Goal: Find specific page/section: Find specific page/section

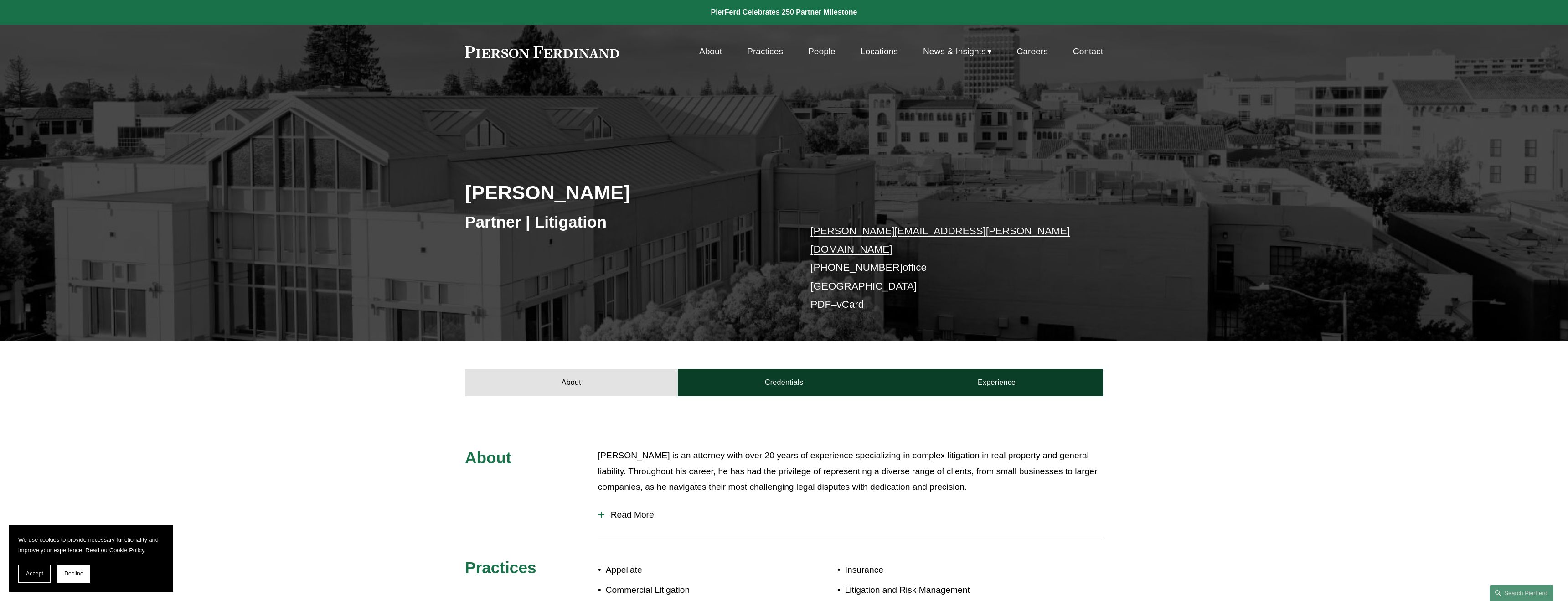
scroll to position [1, 0]
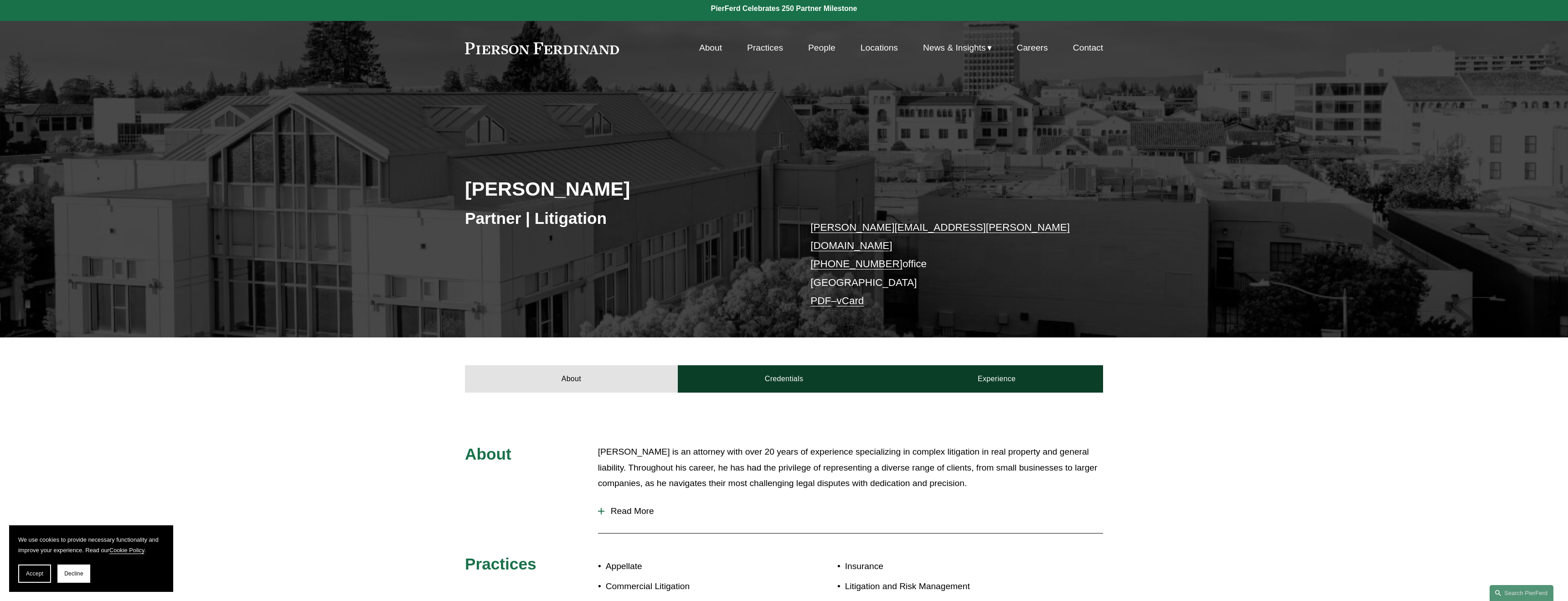
click at [719, 52] on nav "About Practices People Locations News & Insights News Insights Blogs Careers Co…" at bounding box center [901, 48] width 404 height 18
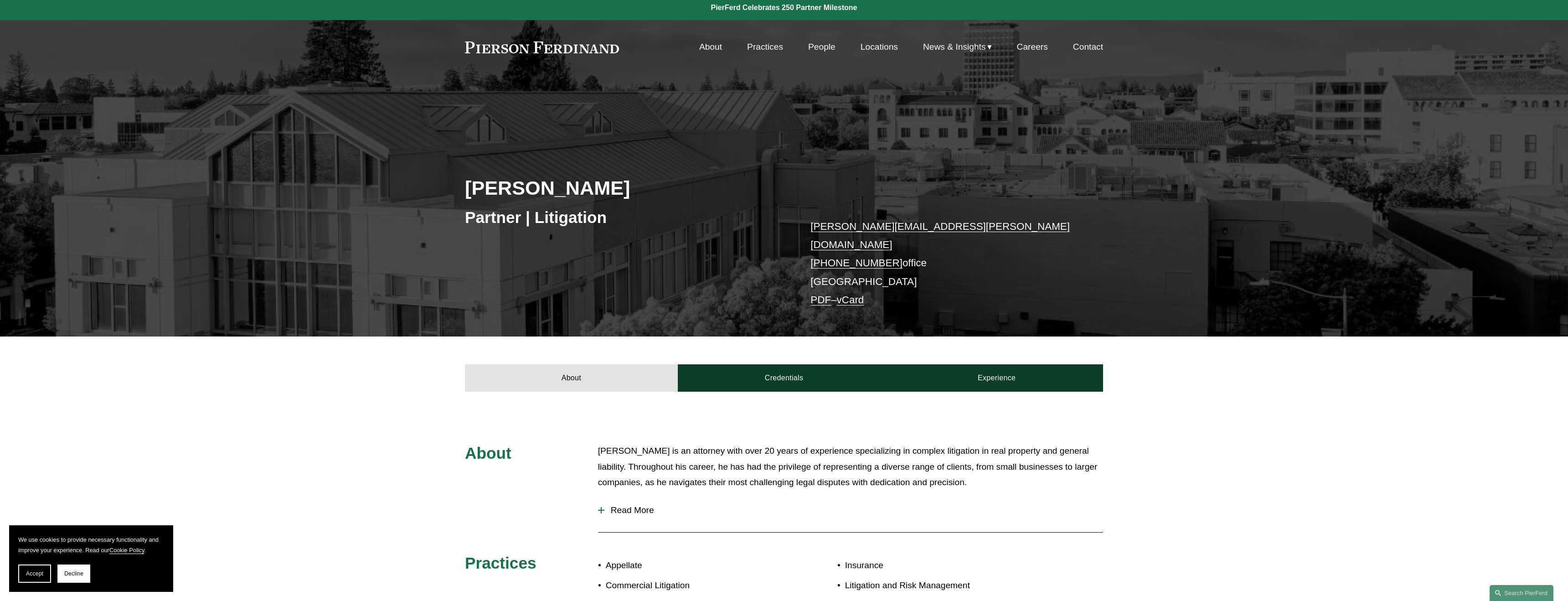
click at [810, 48] on link "People" at bounding box center [822, 47] width 28 height 18
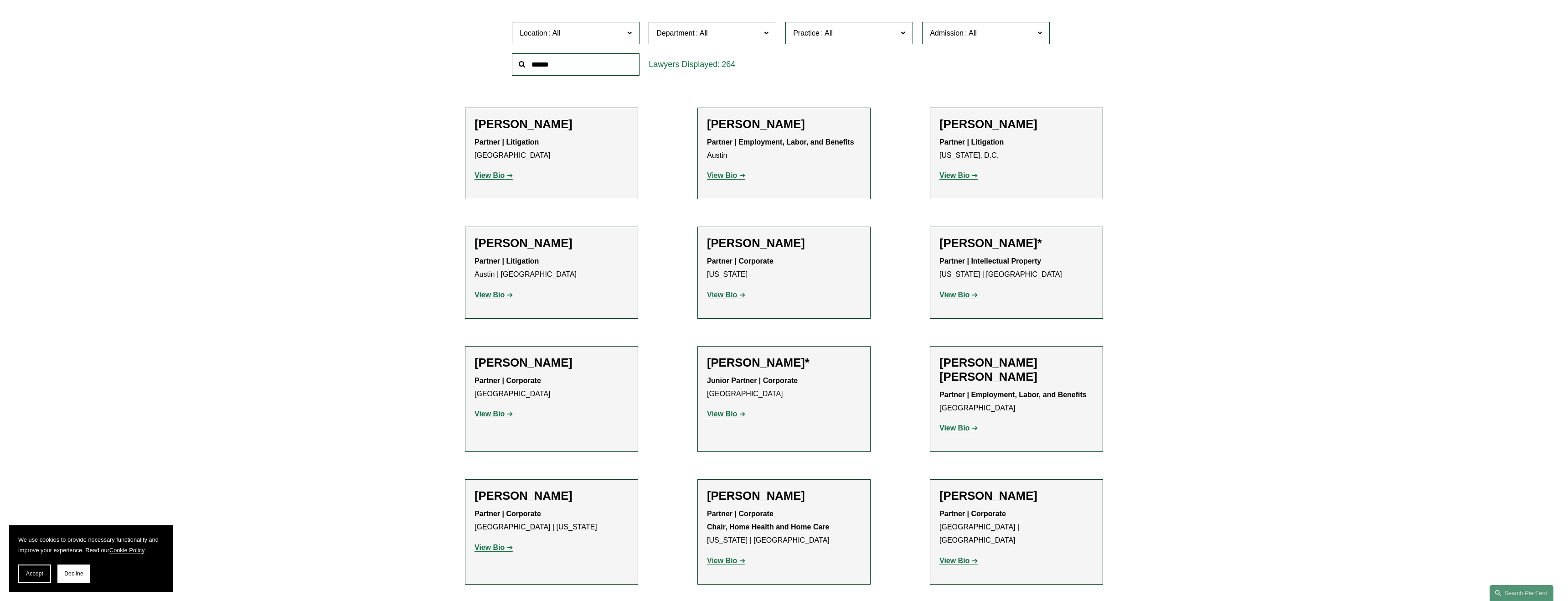
scroll to position [361, 0]
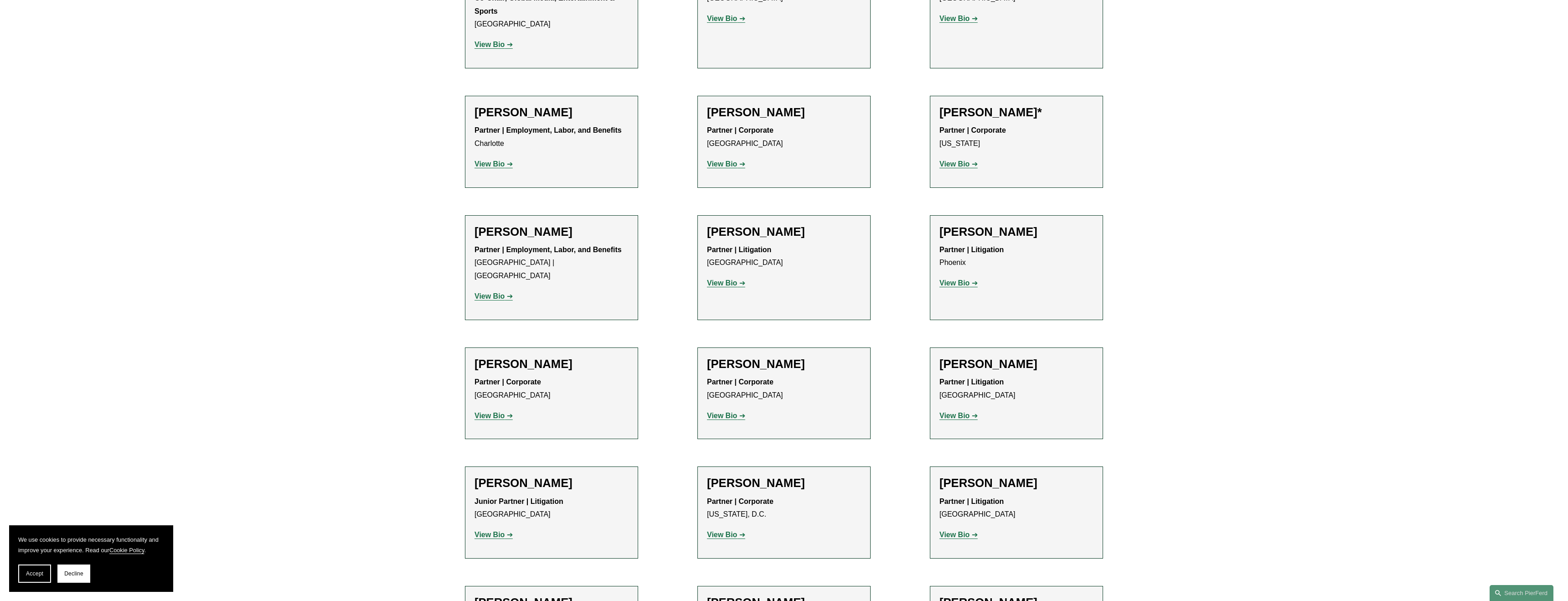
scroll to position [10843, 0]
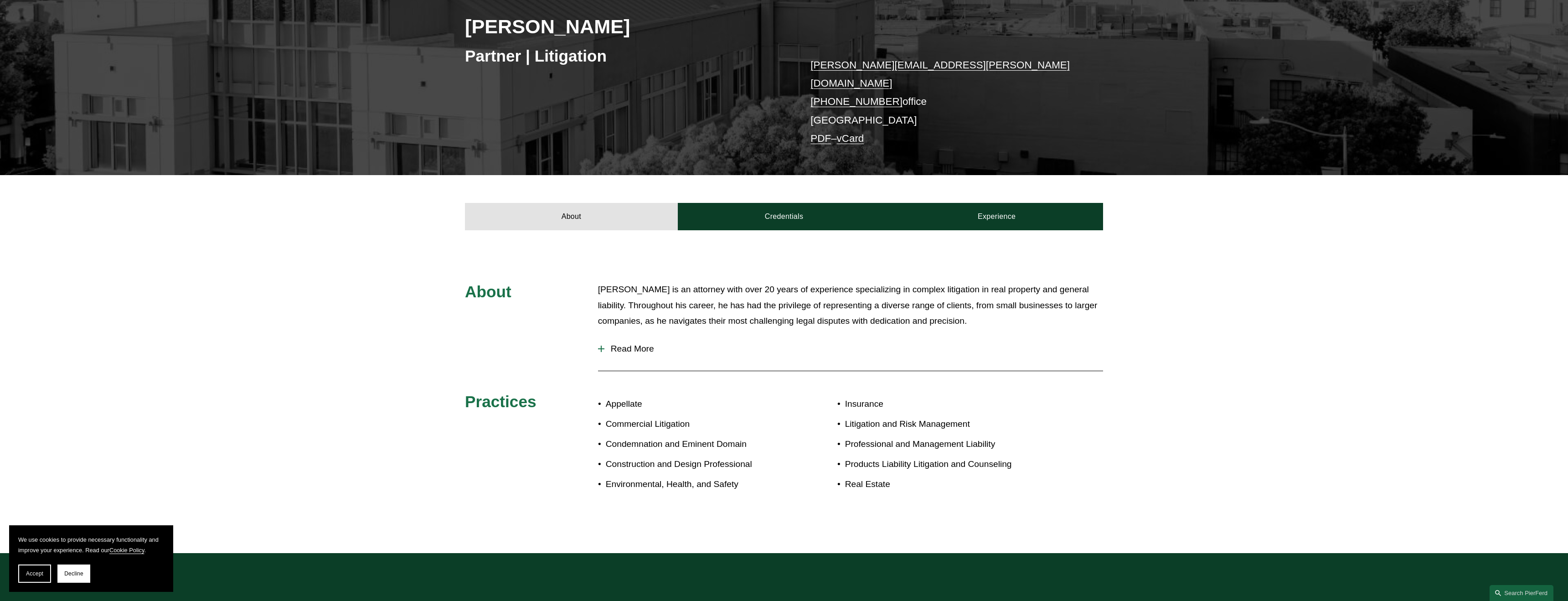
scroll to position [167, 0]
click at [624, 343] on span "Read More" at bounding box center [854, 348] width 499 height 10
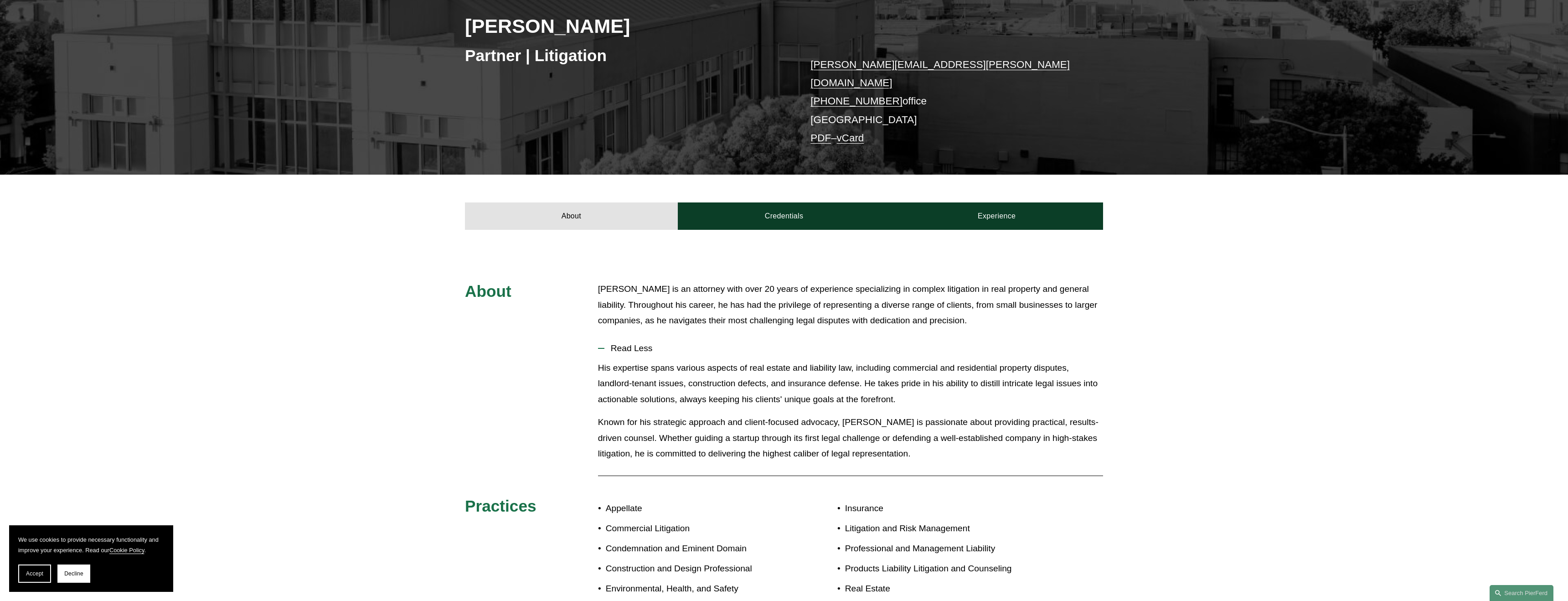
scroll to position [164, 0]
